Goal: Check status

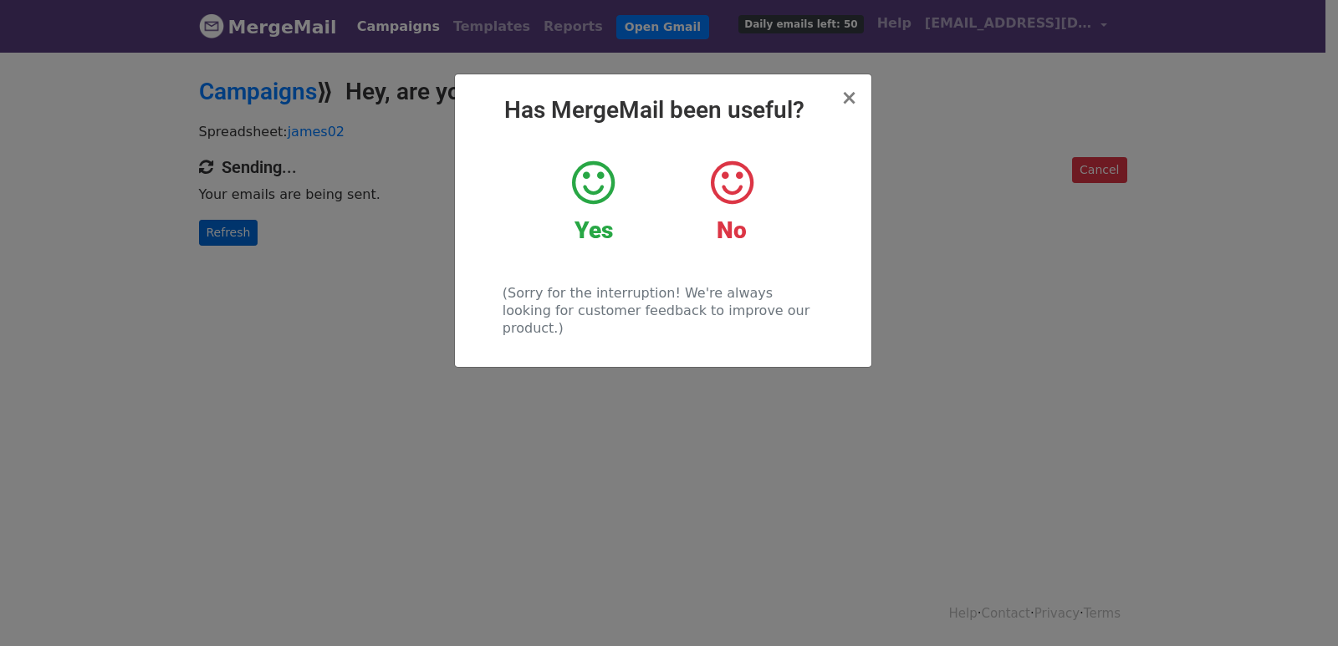
click at [234, 230] on div "× Has MergeMail been useful? Yes No (Sorry for the interruption! We're always l…" at bounding box center [669, 348] width 1338 height 596
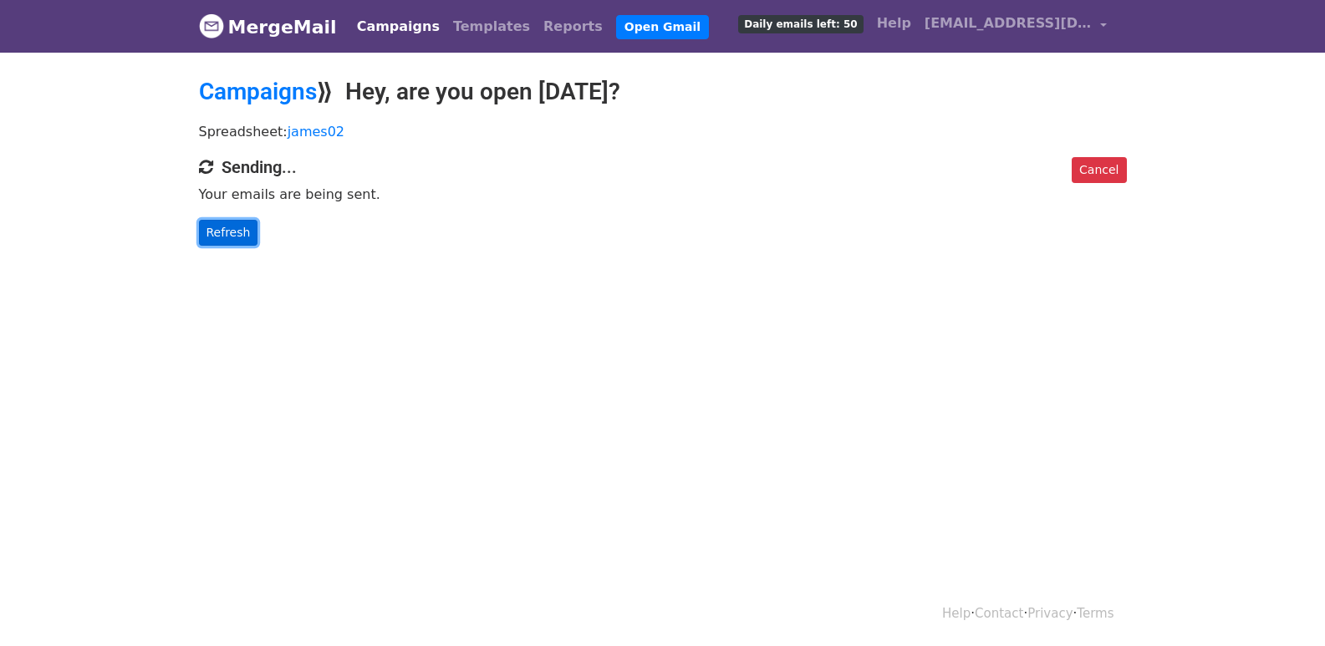
click at [227, 229] on link "Refresh" at bounding box center [228, 233] width 59 height 26
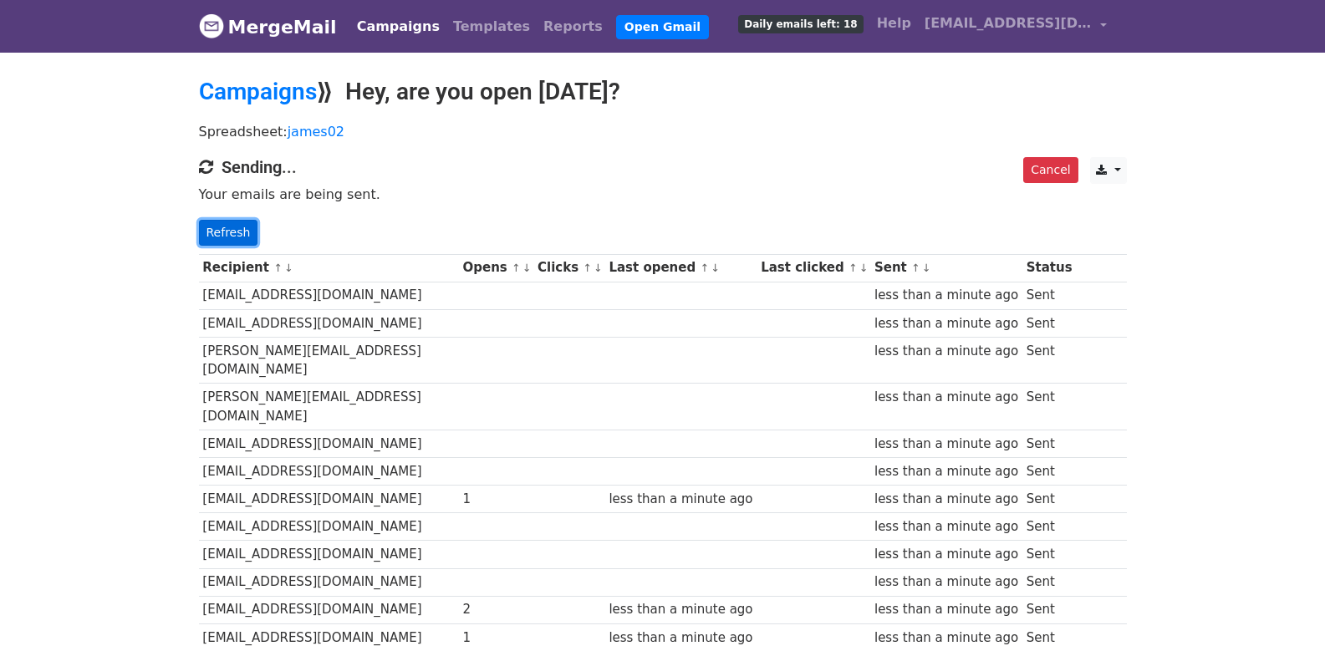
click at [225, 239] on link "Refresh" at bounding box center [228, 233] width 59 height 26
